Goal: Navigation & Orientation: Find specific page/section

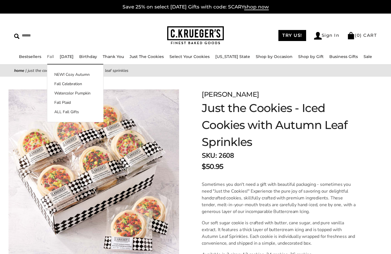
click at [54, 57] on link "Fall" at bounding box center [50, 56] width 7 height 5
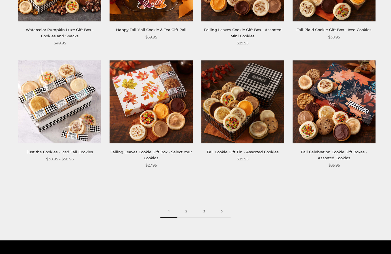
scroll to position [679, 0]
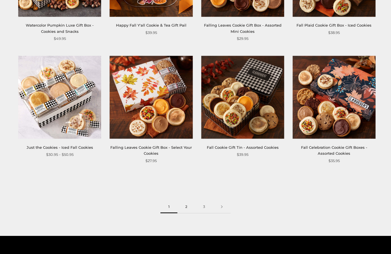
click at [185, 206] on link "2" at bounding box center [186, 206] width 18 height 13
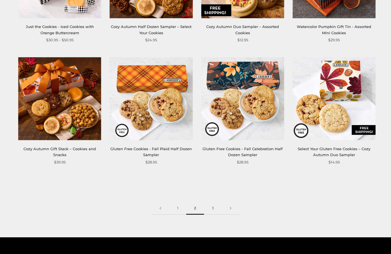
scroll to position [679, 0]
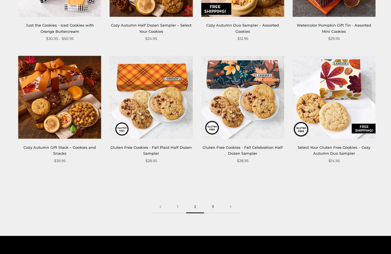
click at [214, 206] on link "3" at bounding box center [213, 206] width 18 height 13
